Goal: Register for event/course

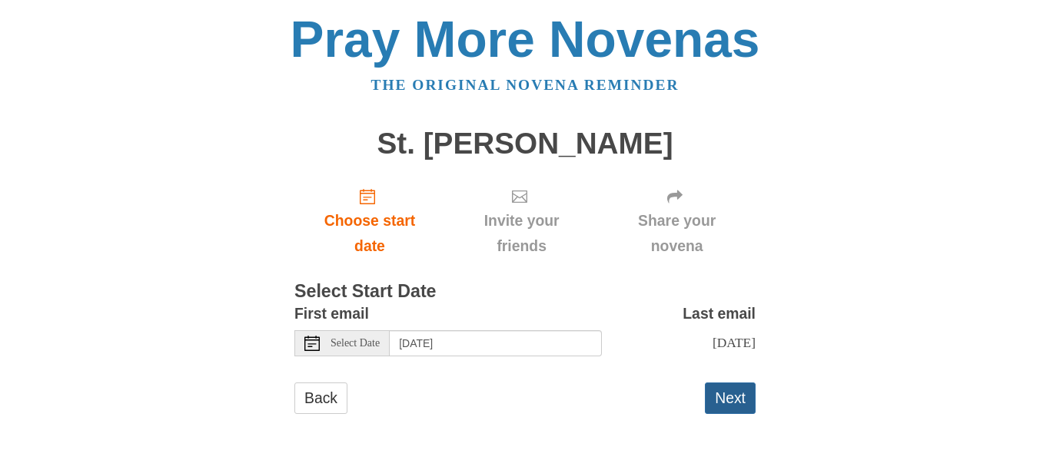
click at [735, 403] on button "Next" at bounding box center [730, 399] width 51 height 32
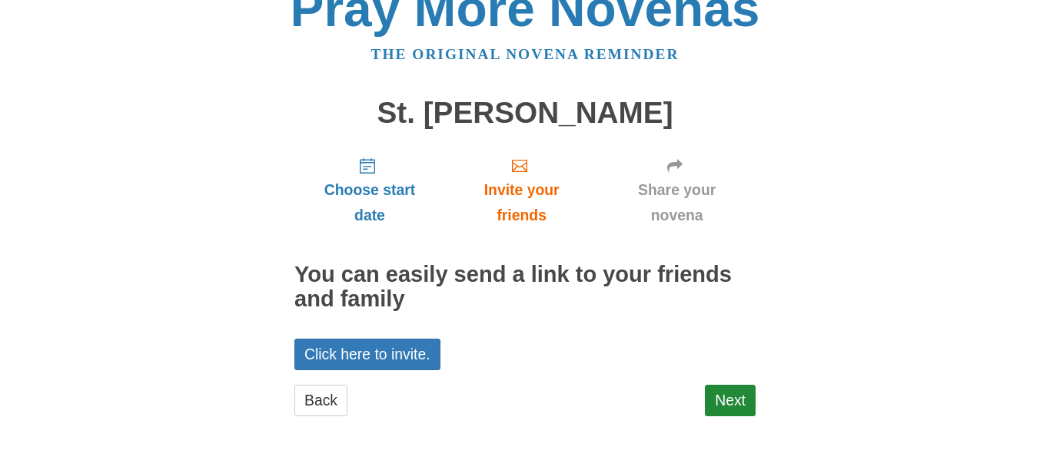
scroll to position [32, 0]
click at [724, 401] on link "Next" at bounding box center [730, 400] width 51 height 32
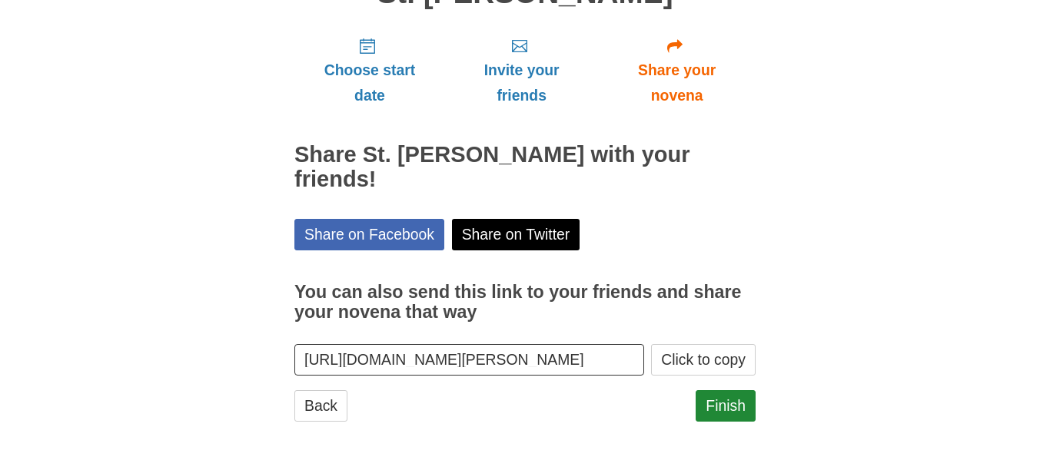
scroll to position [157, 0]
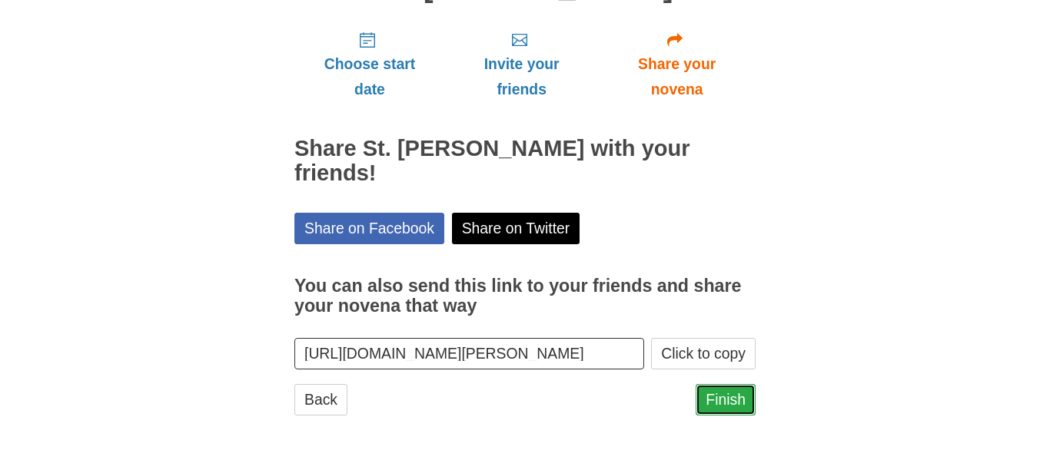
click at [725, 400] on link "Finish" at bounding box center [725, 400] width 60 height 32
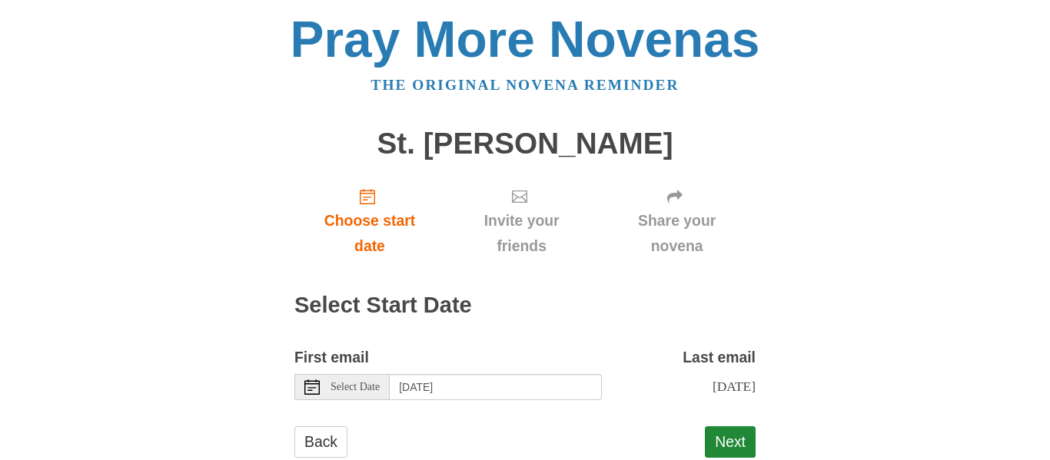
click at [356, 393] on span "Select Date" at bounding box center [354, 387] width 49 height 11
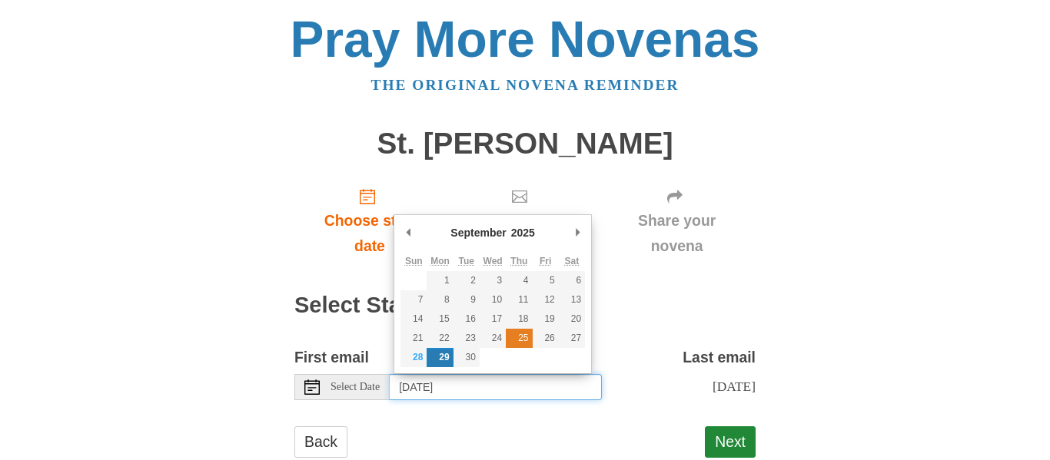
type input "[DATE]"
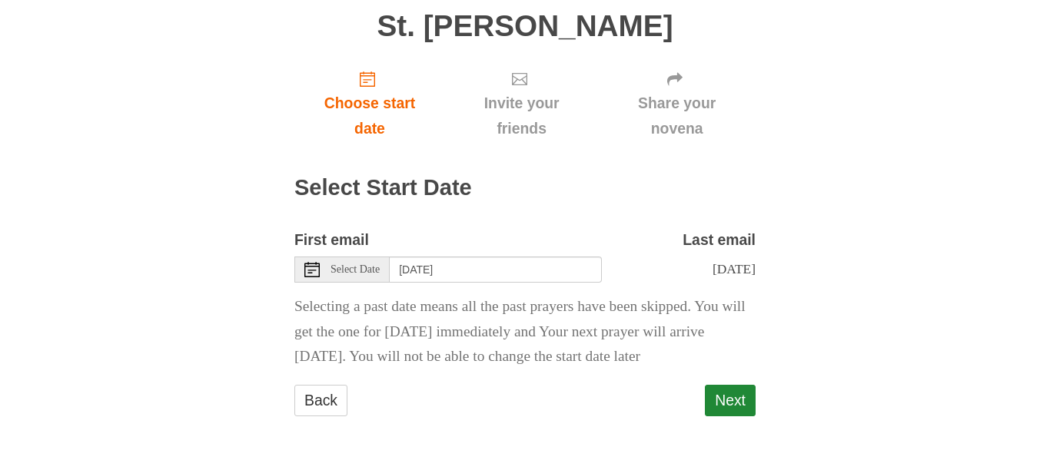
scroll to position [118, 0]
click at [715, 400] on button "Next" at bounding box center [730, 400] width 51 height 32
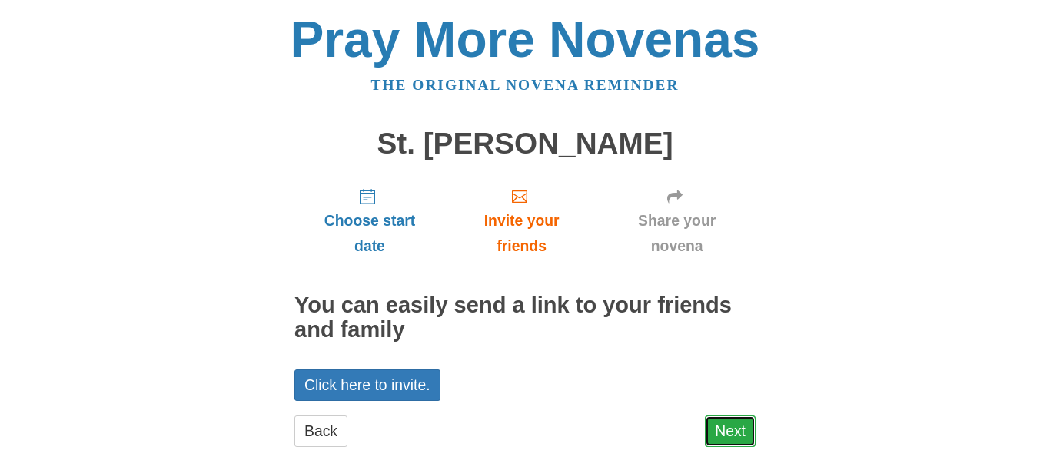
click at [722, 435] on link "Next" at bounding box center [730, 432] width 51 height 32
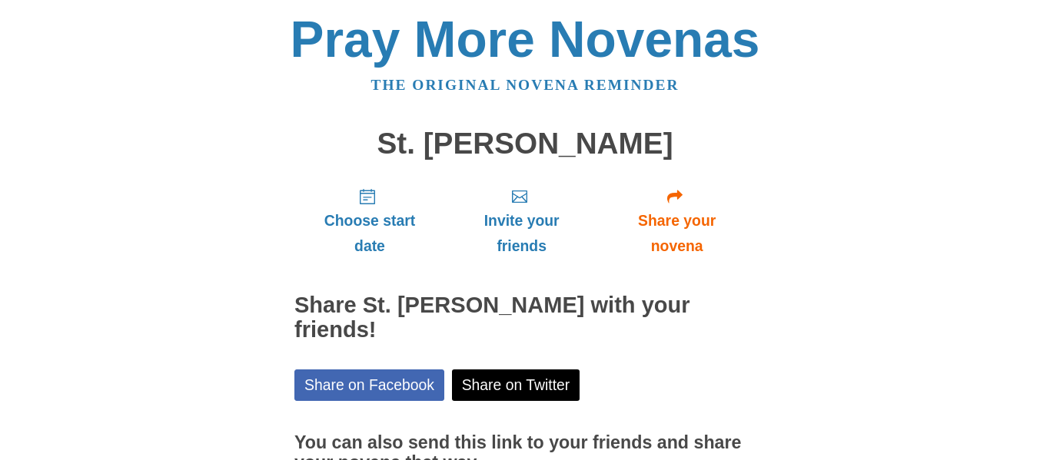
click at [722, 435] on h3 "You can also send this link to your friends and share your novena that way" at bounding box center [524, 452] width 461 height 39
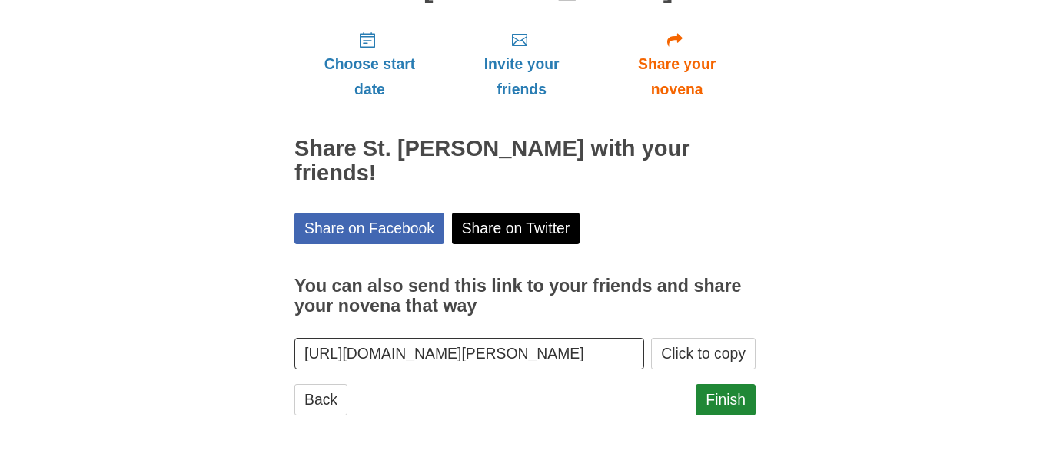
scroll to position [0, 127]
click at [732, 400] on link "Finish" at bounding box center [725, 400] width 60 height 32
